Goal: Transaction & Acquisition: Purchase product/service

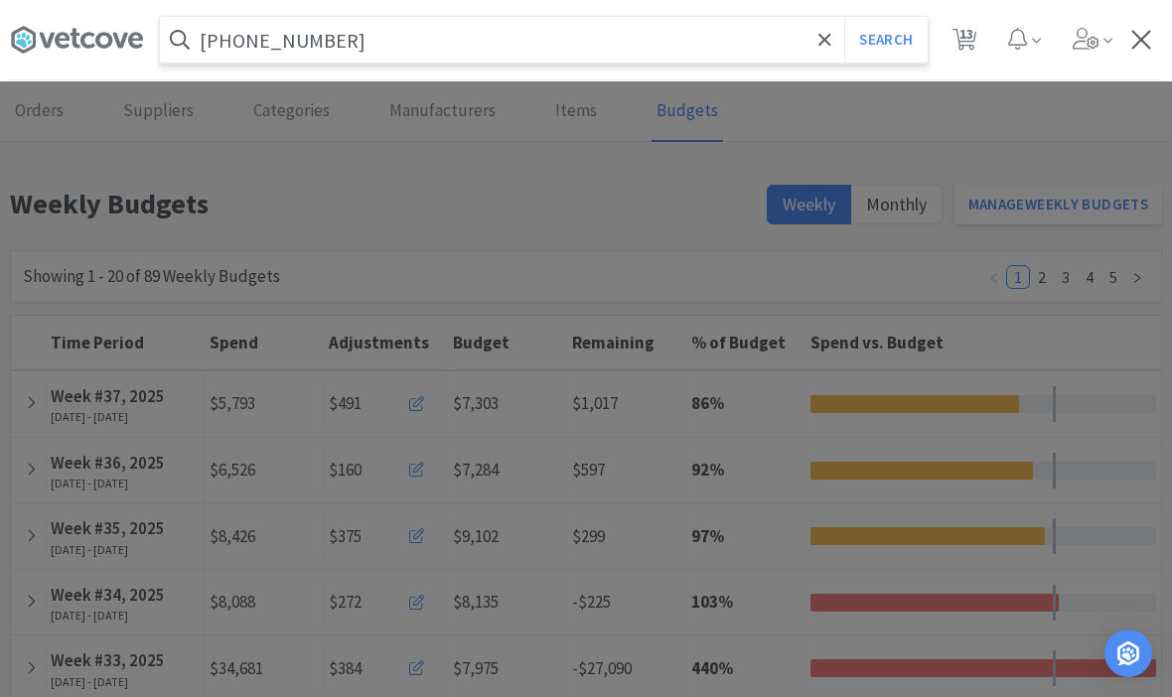
type input "[PHONE_NUMBER]"
click at [885, 40] on button "Search" at bounding box center [885, 40] width 82 height 46
select select "2"
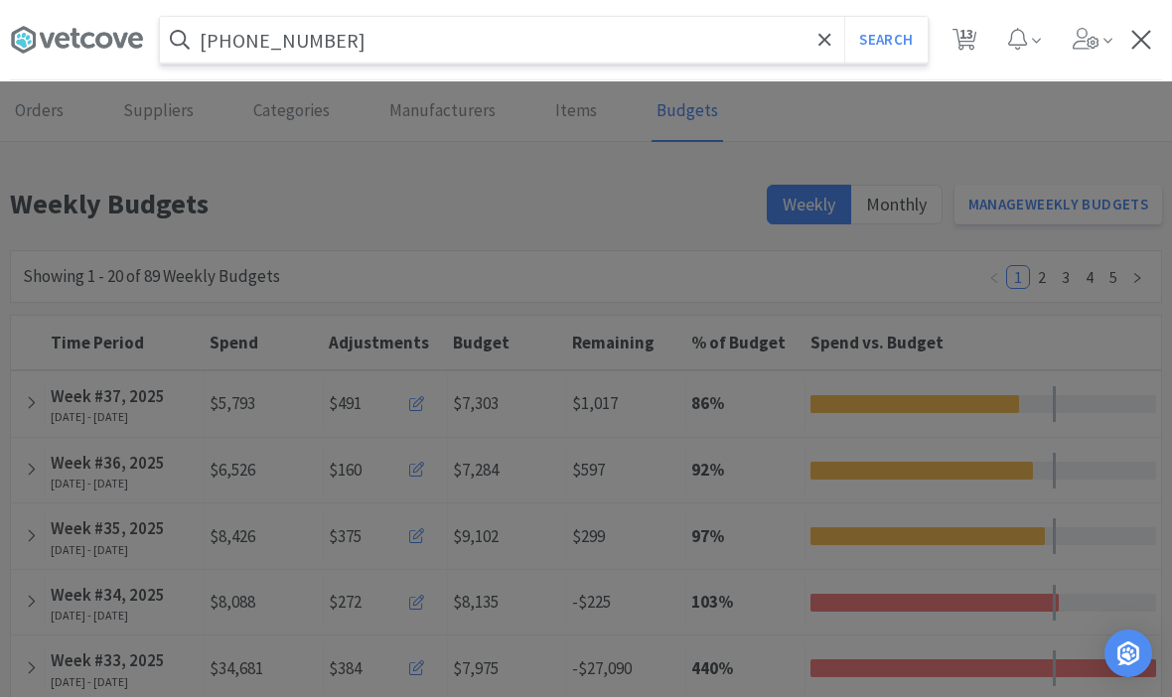
select select "1"
select select "2"
select select "3"
select select "2"
select select "1"
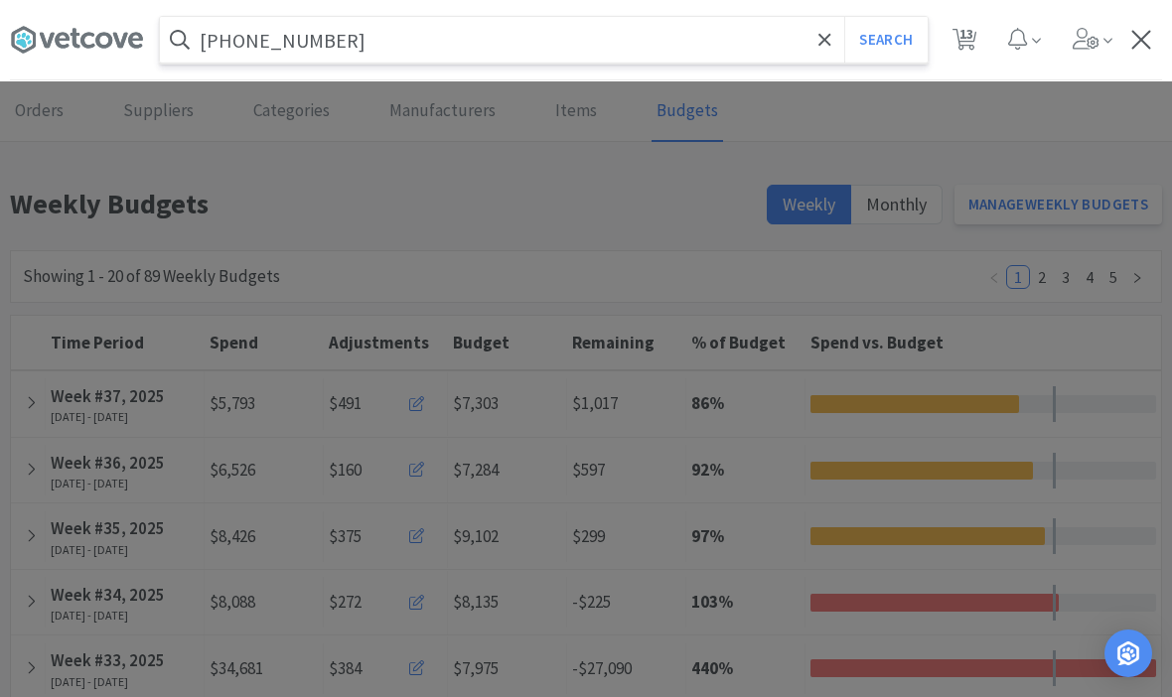
select select "1"
select select "2"
select select "200"
select select "5"
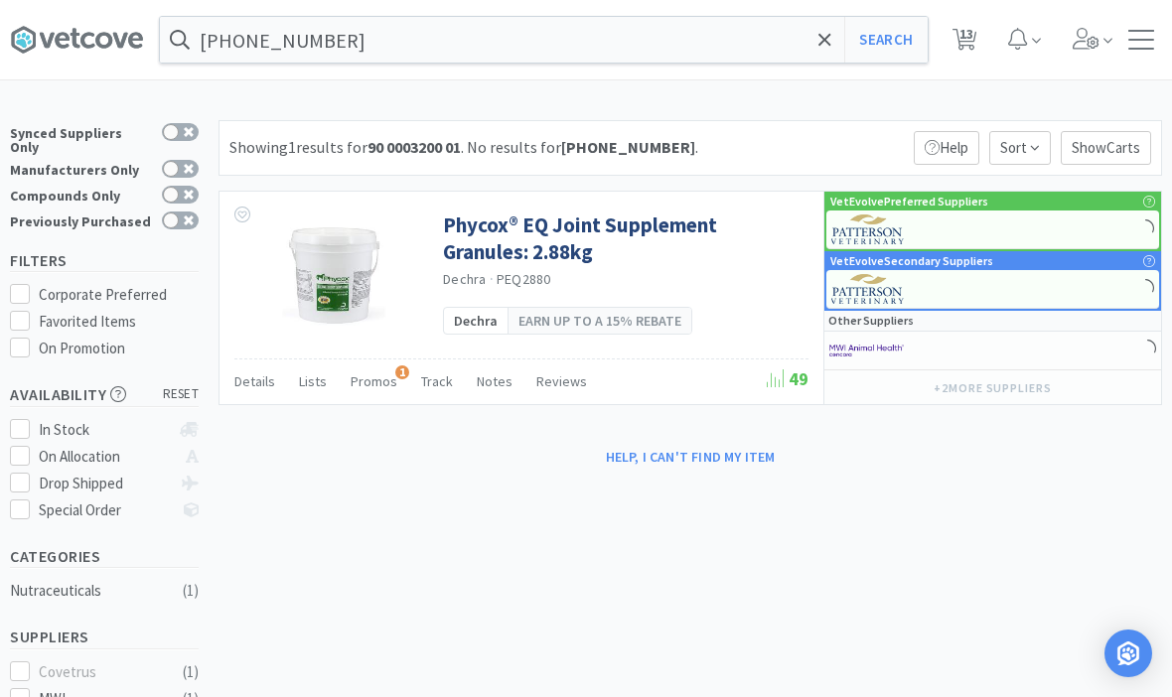
click at [814, 46] on span at bounding box center [825, 40] width 23 height 42
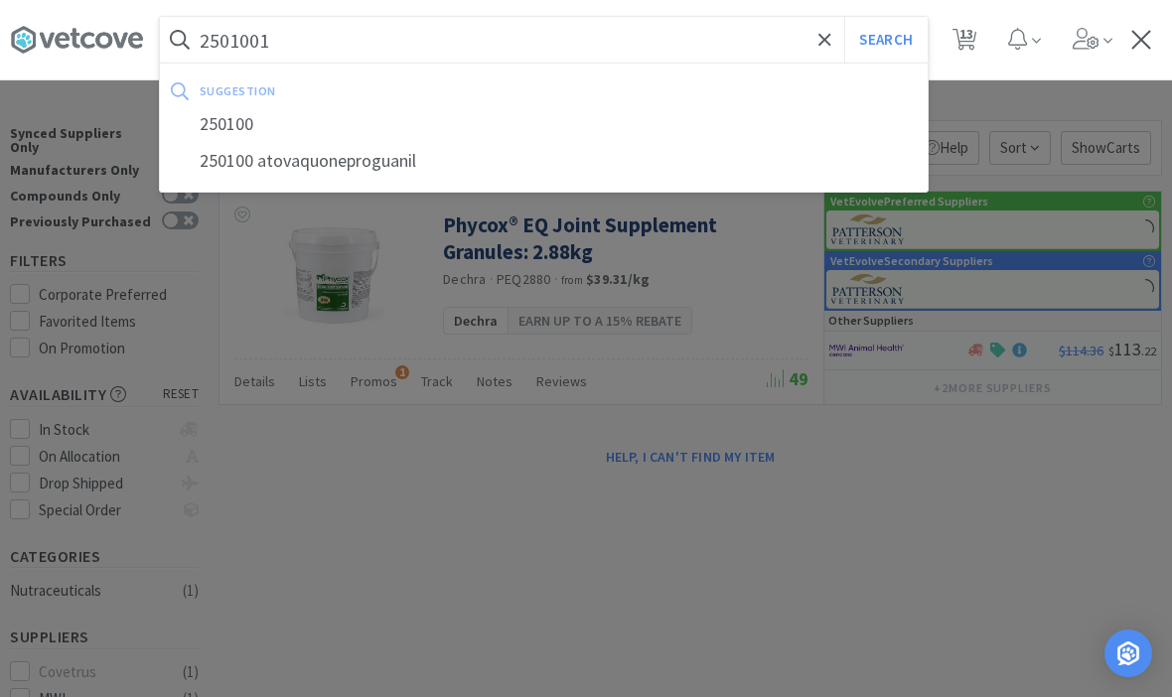
type input "2501001"
click at [885, 40] on button "Search" at bounding box center [885, 40] width 82 height 46
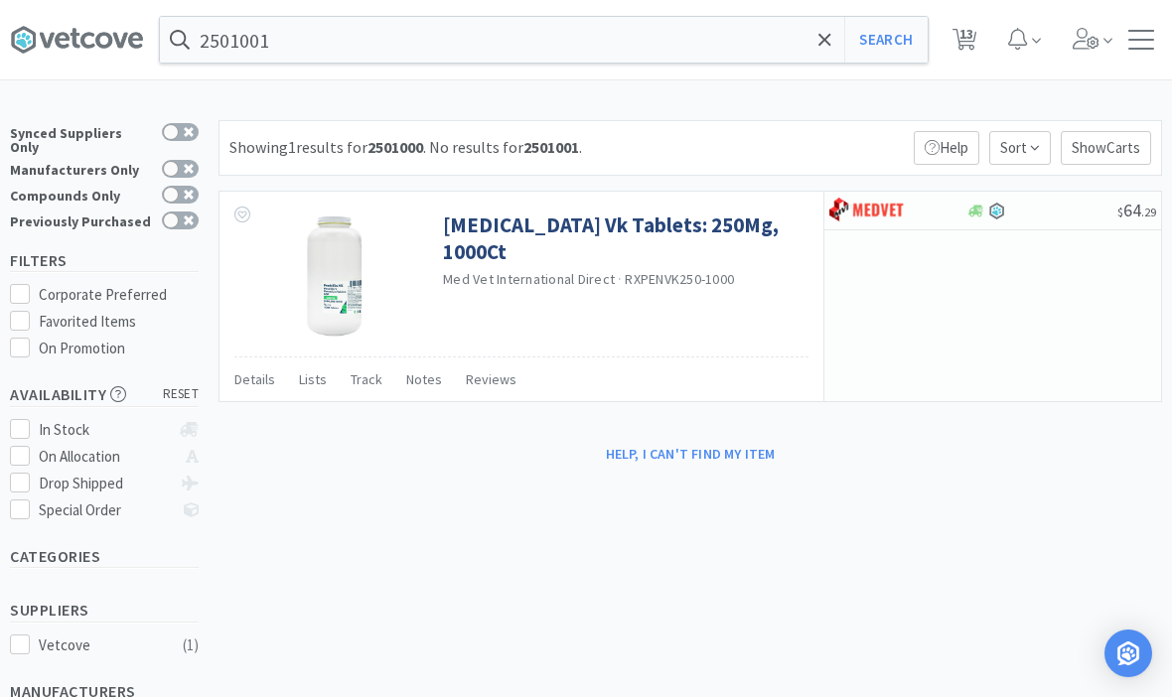
click at [817, 40] on span at bounding box center [825, 40] width 23 height 42
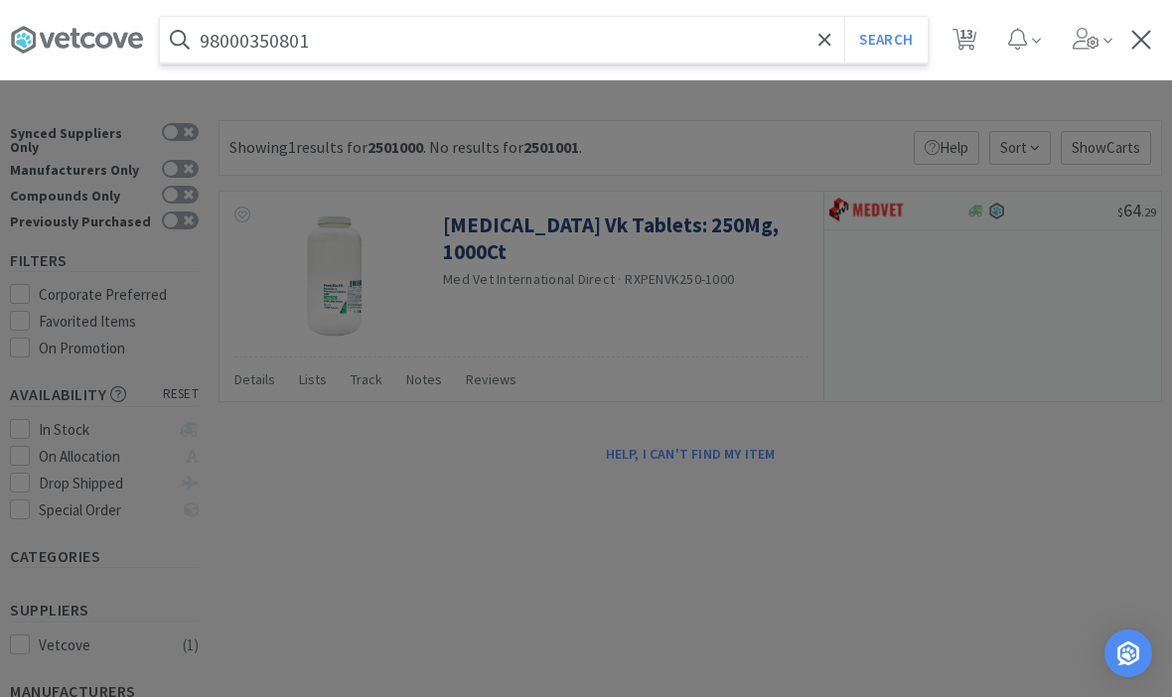
type input "98000350801"
click at [885, 40] on button "Search" at bounding box center [885, 40] width 82 height 46
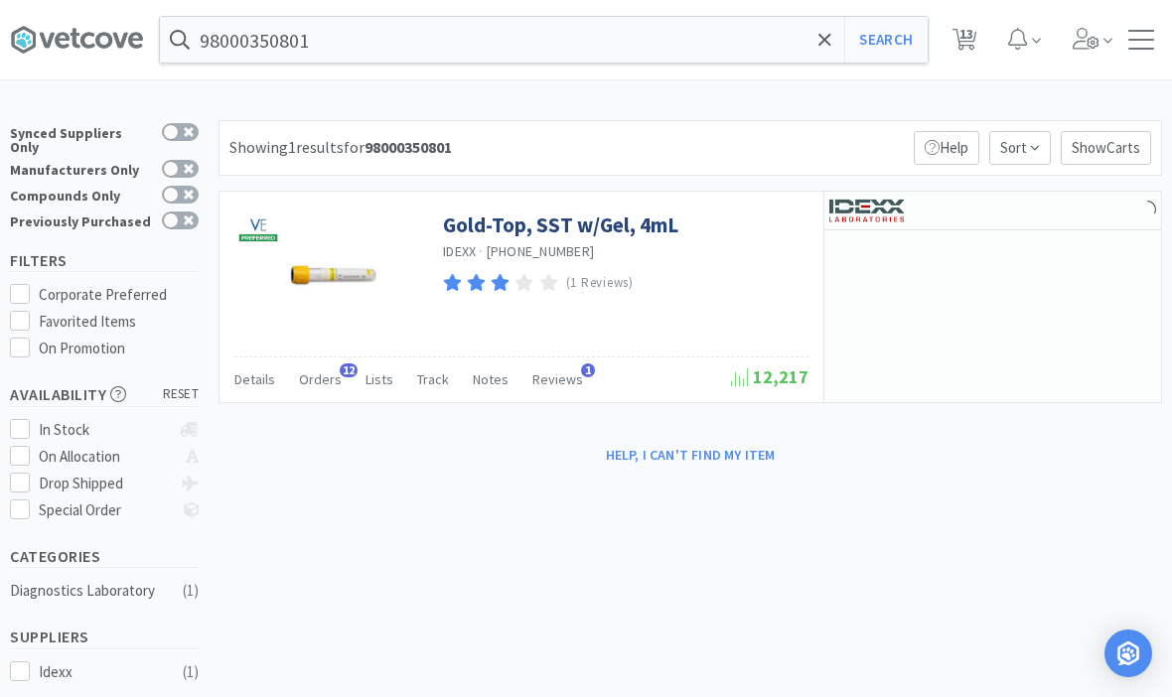
click at [490, 235] on link "Gold-Top, SST w/Gel, 4mL" at bounding box center [560, 225] width 235 height 27
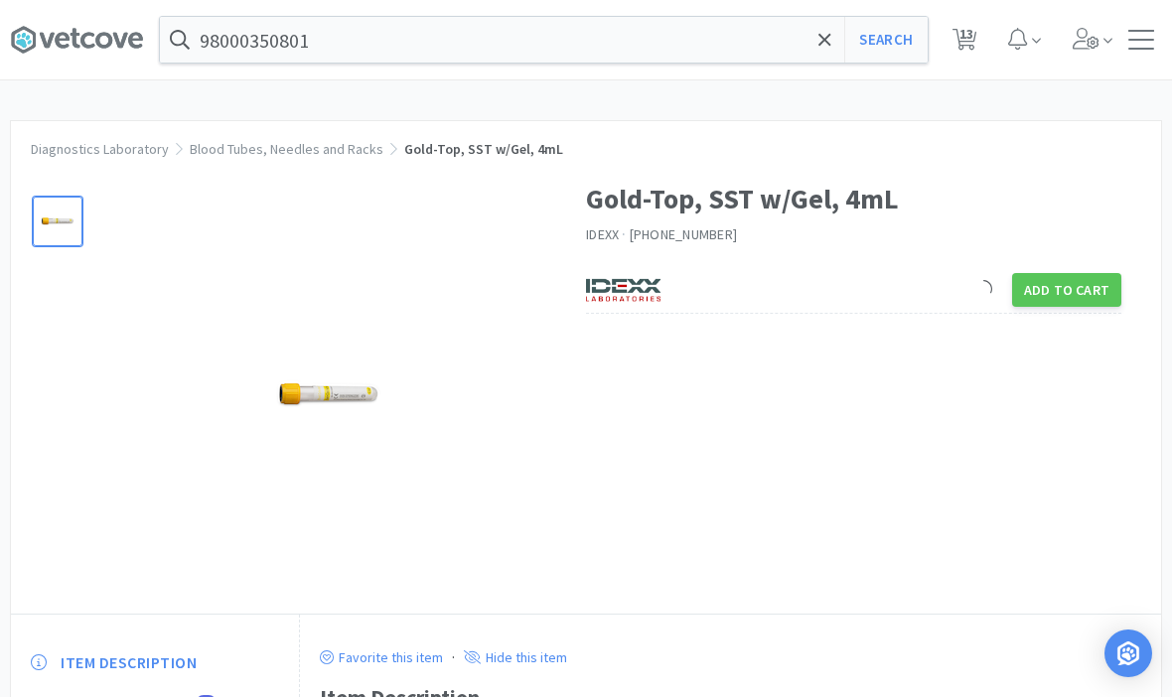
click at [1090, 302] on button "Add to Cart" at bounding box center [1066, 290] width 109 height 34
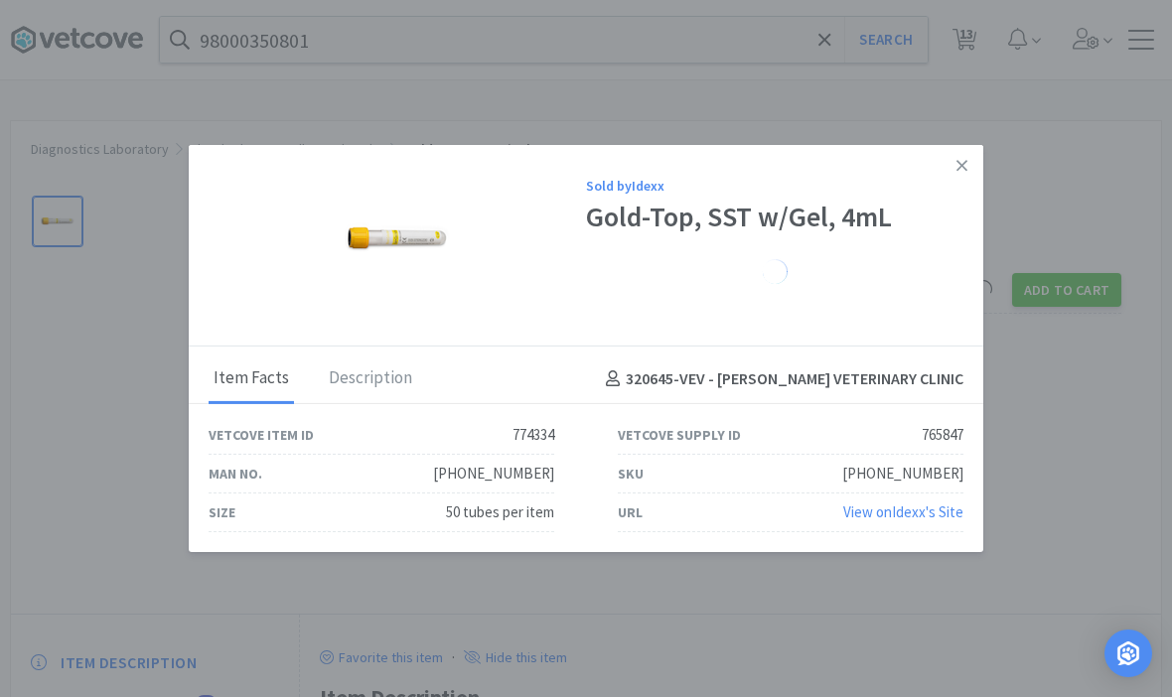
click at [976, 163] on link at bounding box center [962, 166] width 35 height 43
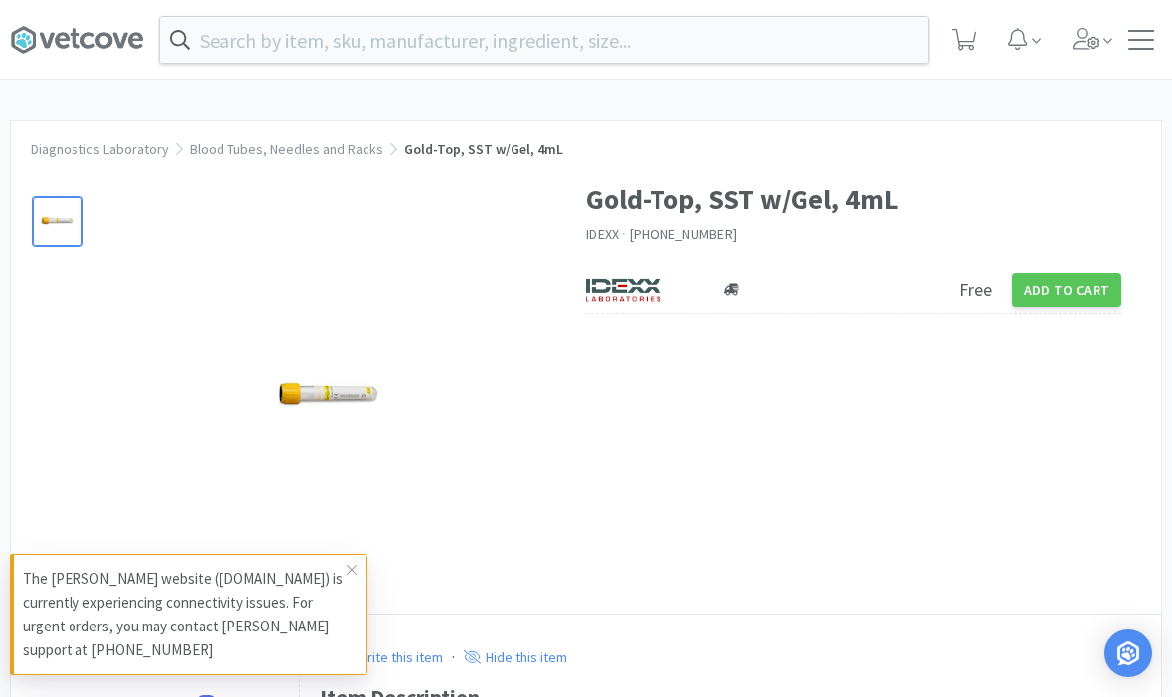
click at [349, 578] on span at bounding box center [352, 570] width 28 height 32
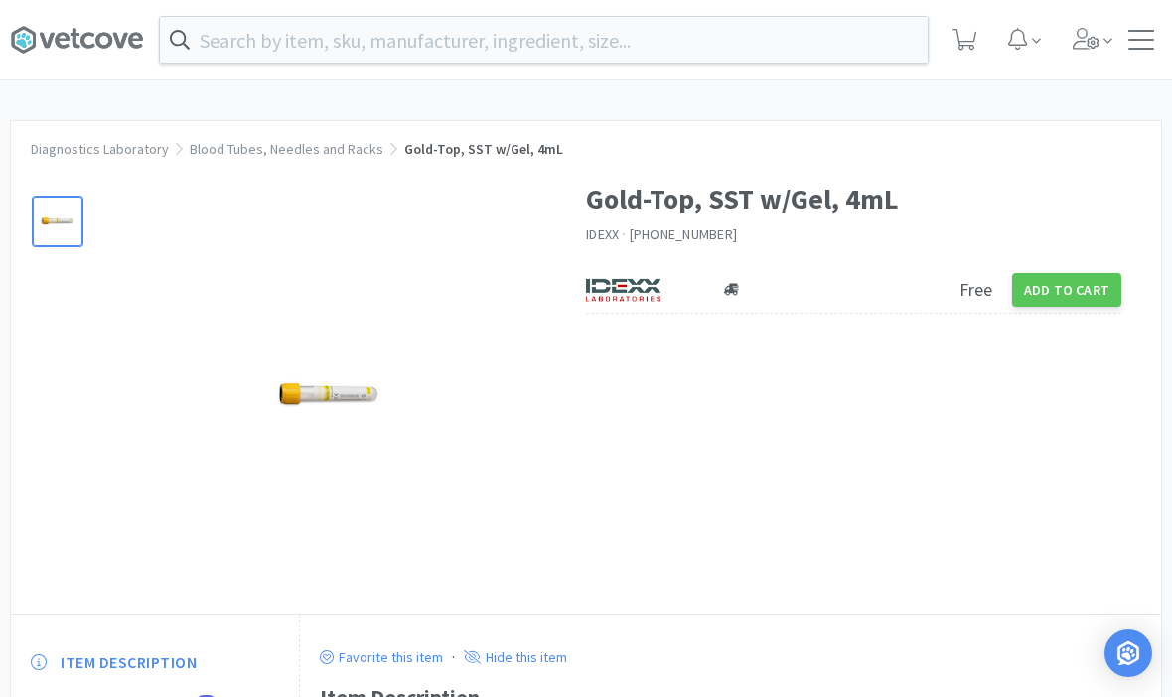
click at [349, 561] on div at bounding box center [328, 395] width 436 height 397
click at [1077, 282] on button "Add to Cart" at bounding box center [1066, 290] width 109 height 34
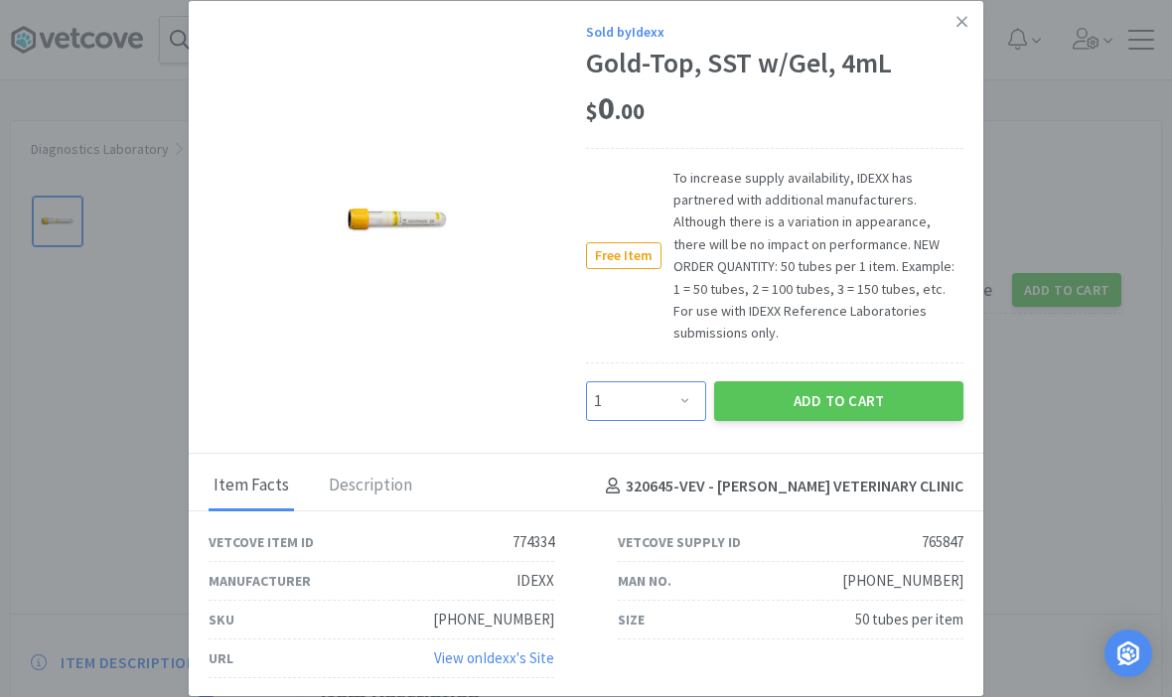
click at [670, 405] on select "Enter Quantity 1 2 3 4 5 6 7 8 9 10 11 12 13 14 15 16 17 18 19 20 Enter Quantity" at bounding box center [646, 401] width 120 height 40
click at [671, 383] on select "Enter Quantity 1 2 3 4 5 6 7 8 9 10 11 12 13 14 15 16 17 18 19 20 Enter Quantity" at bounding box center [646, 401] width 120 height 40
select select "8"
click at [817, 383] on button "Add to Cart" at bounding box center [838, 401] width 249 height 40
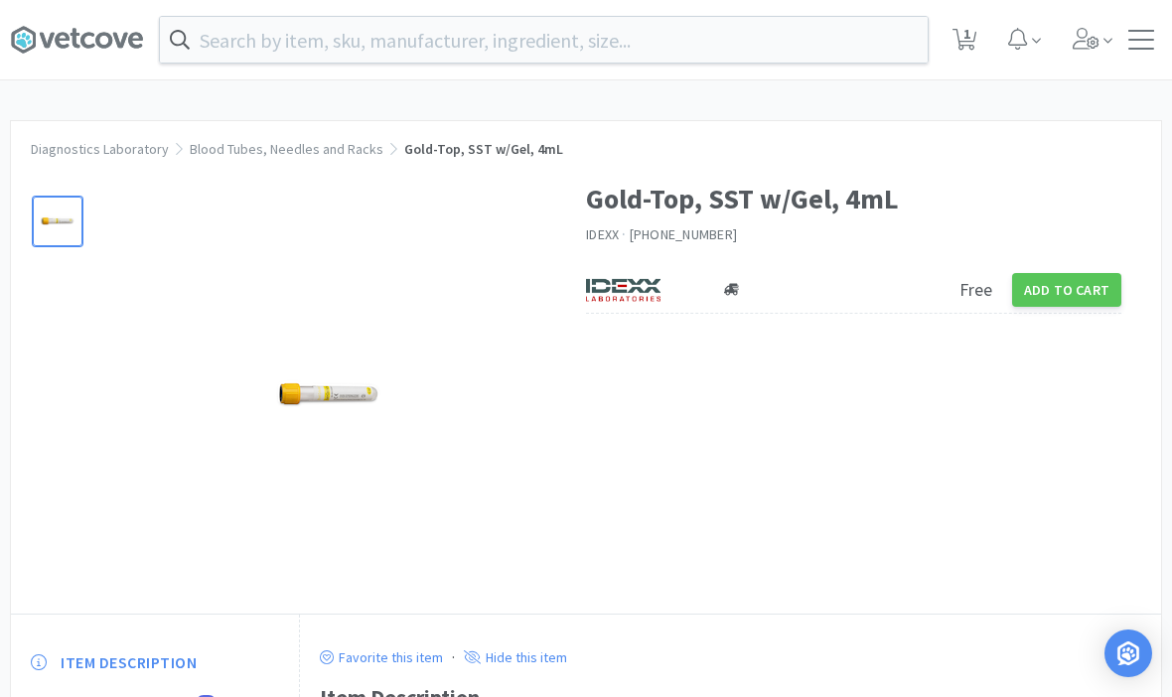
click at [964, 30] on span "1" at bounding box center [967, 33] width 7 height 79
select select "8"
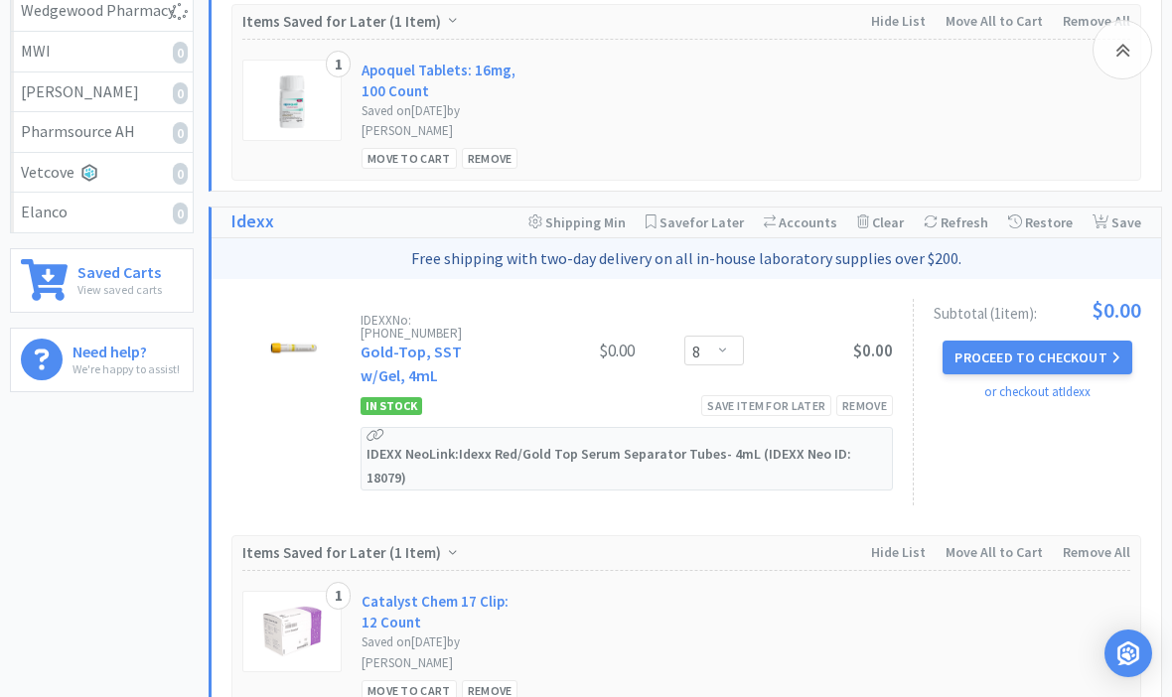
click at [1020, 355] on button "Proceed to Checkout" at bounding box center [1037, 358] width 189 height 34
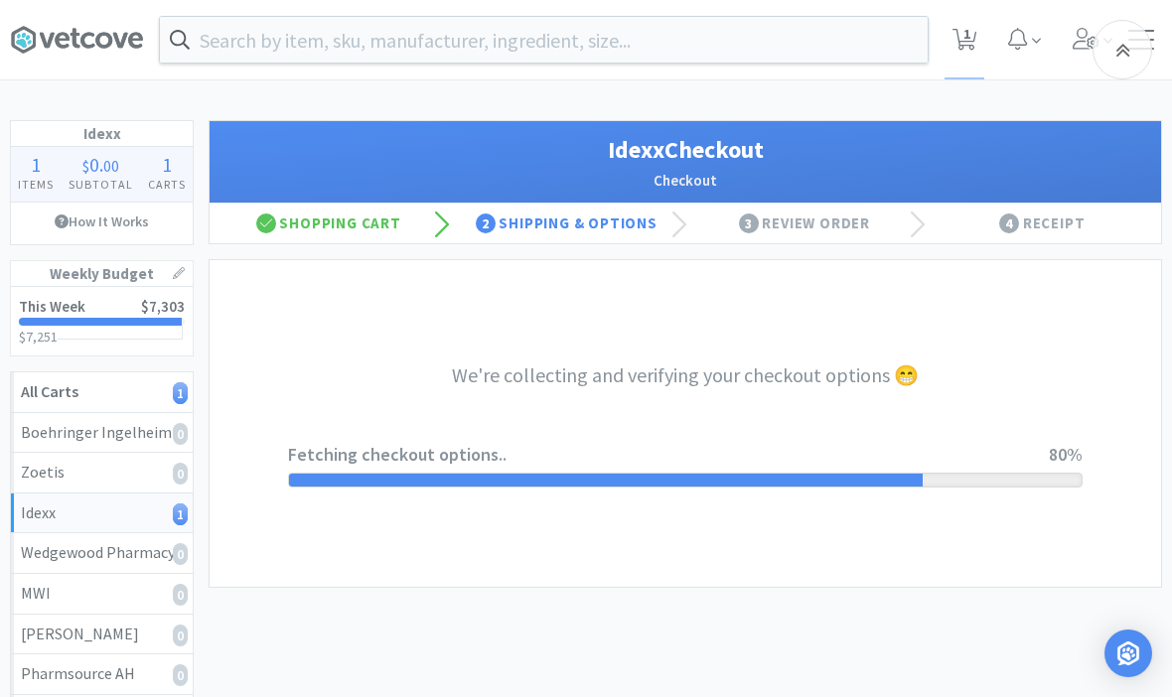
select select "900"
select select "003"
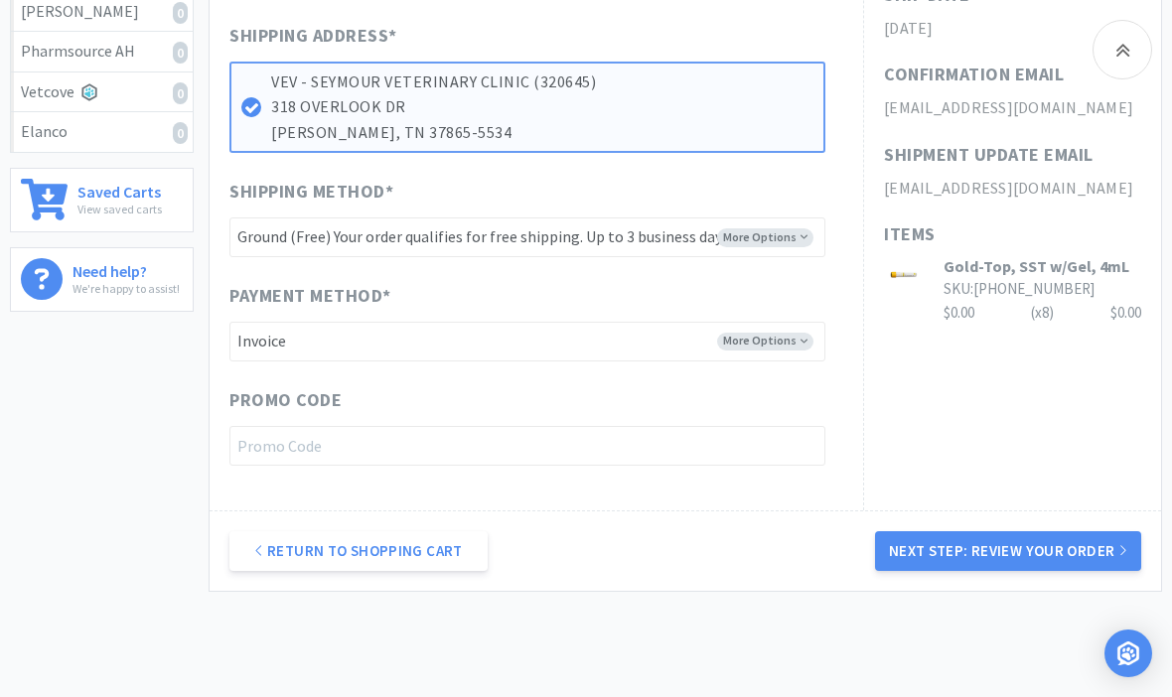
click at [993, 554] on button "Next Step: Review Your Order" at bounding box center [1008, 551] width 266 height 40
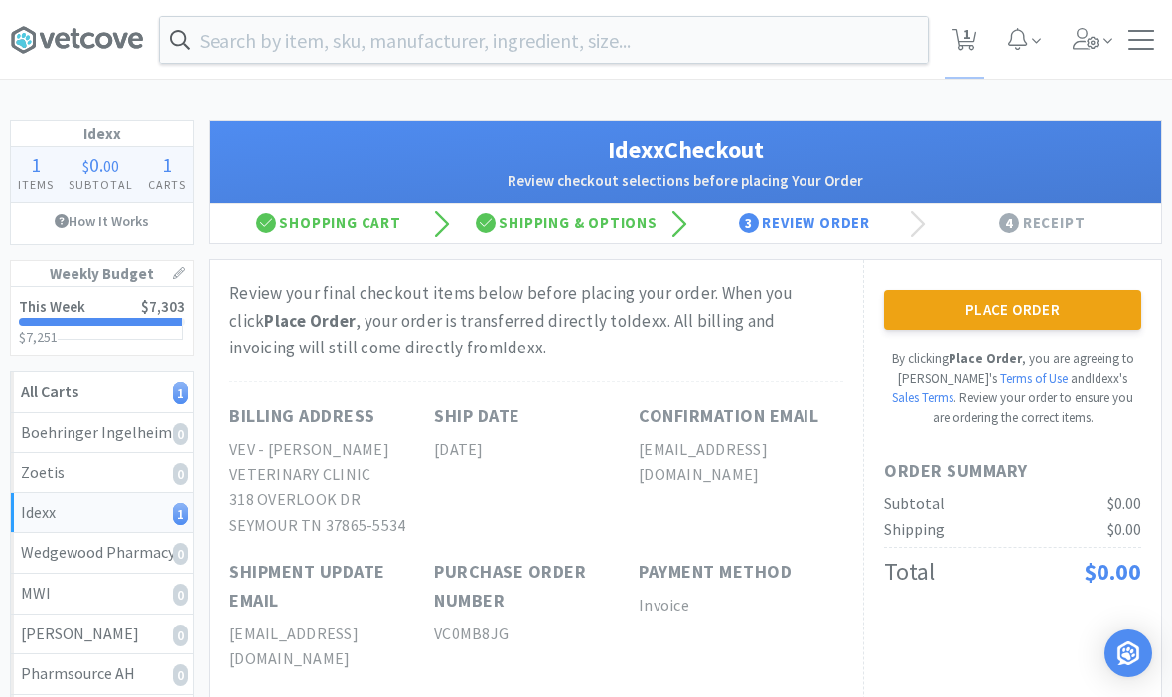
click at [1006, 301] on button "Place Order" at bounding box center [1012, 310] width 257 height 40
